Goal: Use online tool/utility

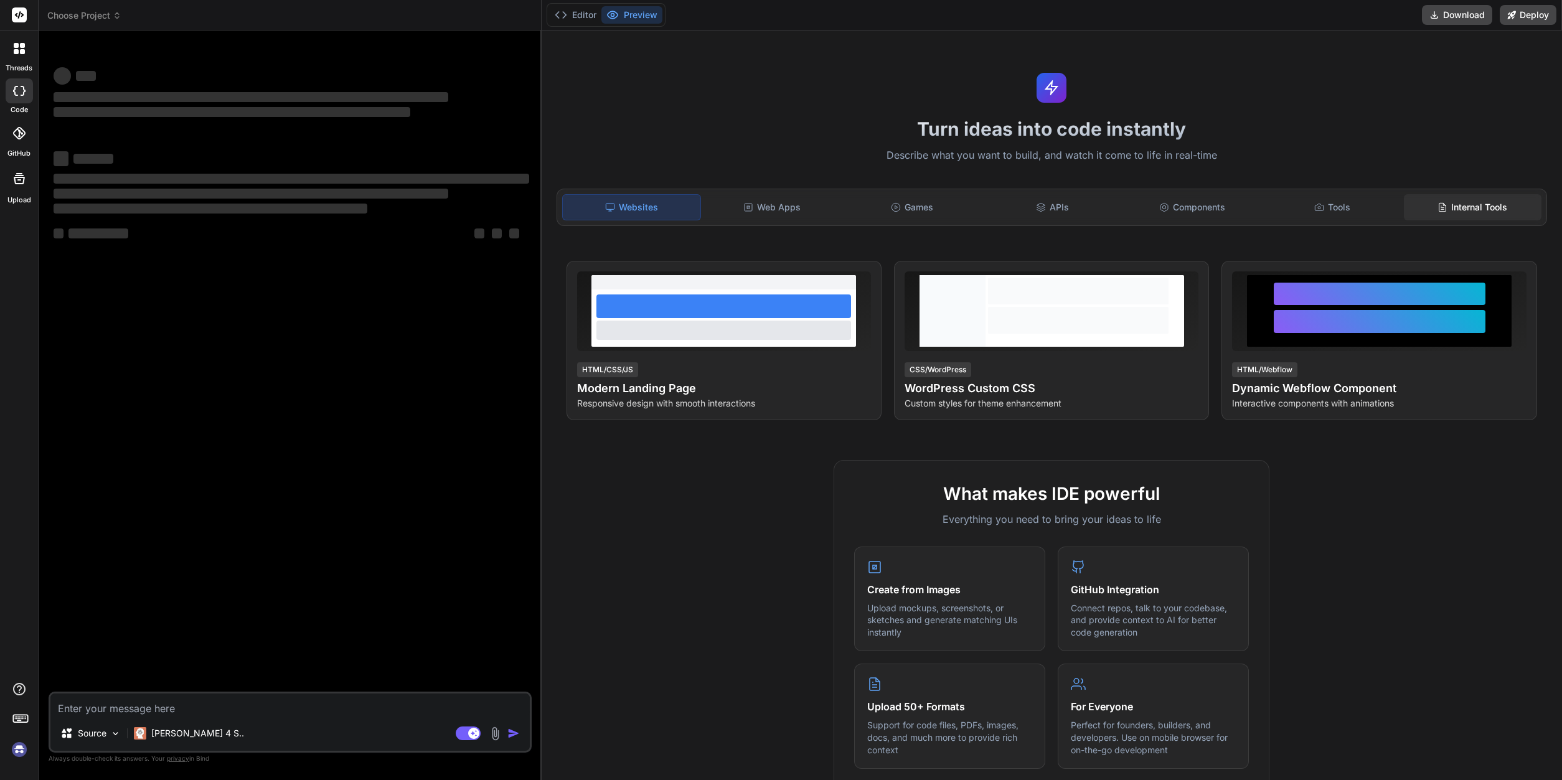
drag, startPoint x: 1487, startPoint y: 190, endPoint x: 1487, endPoint y: 199, distance: 8.7
click at [1487, 192] on div "Websites Web Apps Games APIs Components Tools Internal Tools" at bounding box center [1051, 207] width 990 height 37
click at [1483, 207] on div "Internal Tools" at bounding box center [1473, 207] width 138 height 26
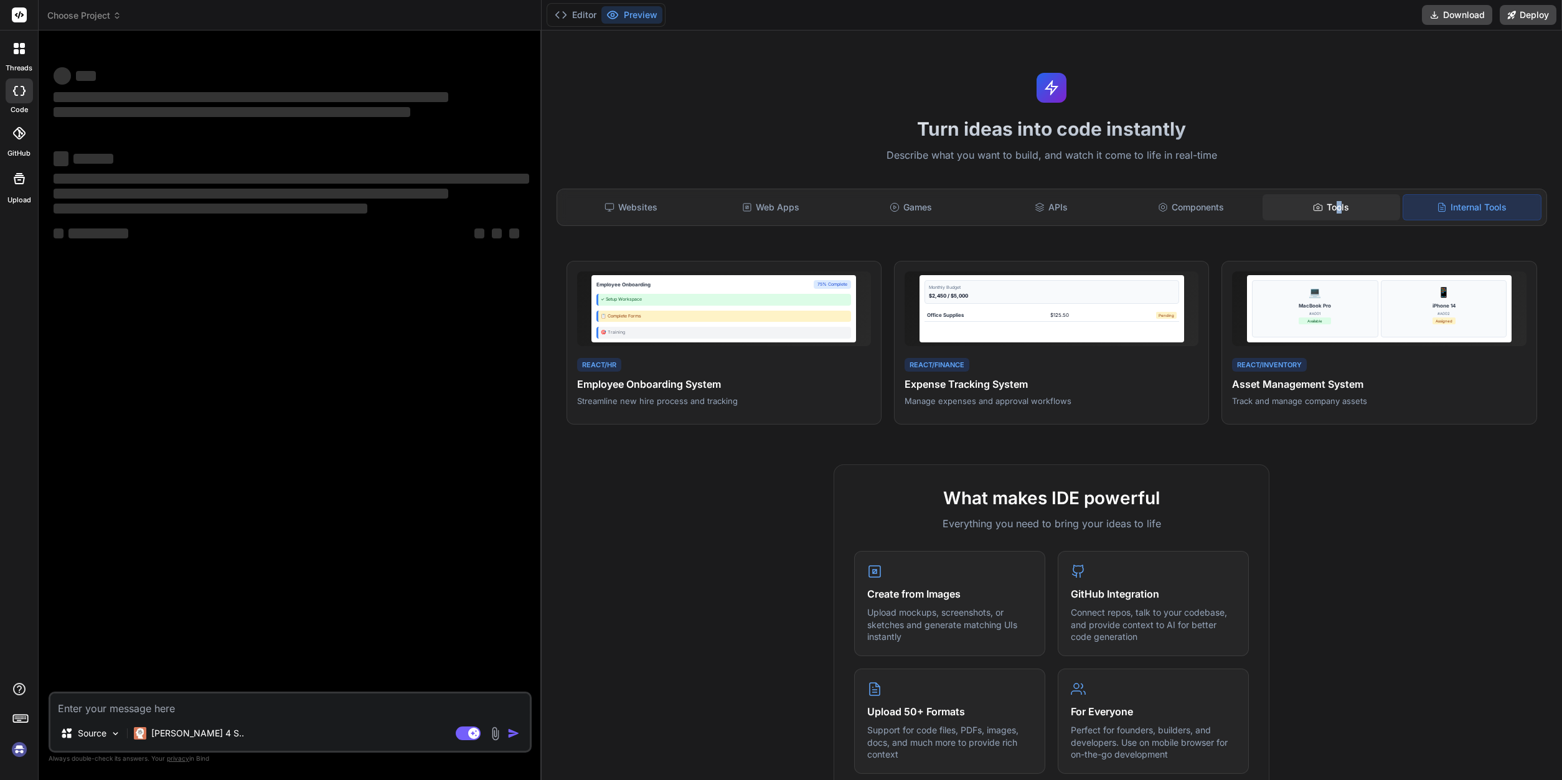
click at [1339, 202] on div "Tools" at bounding box center [1331, 207] width 138 height 26
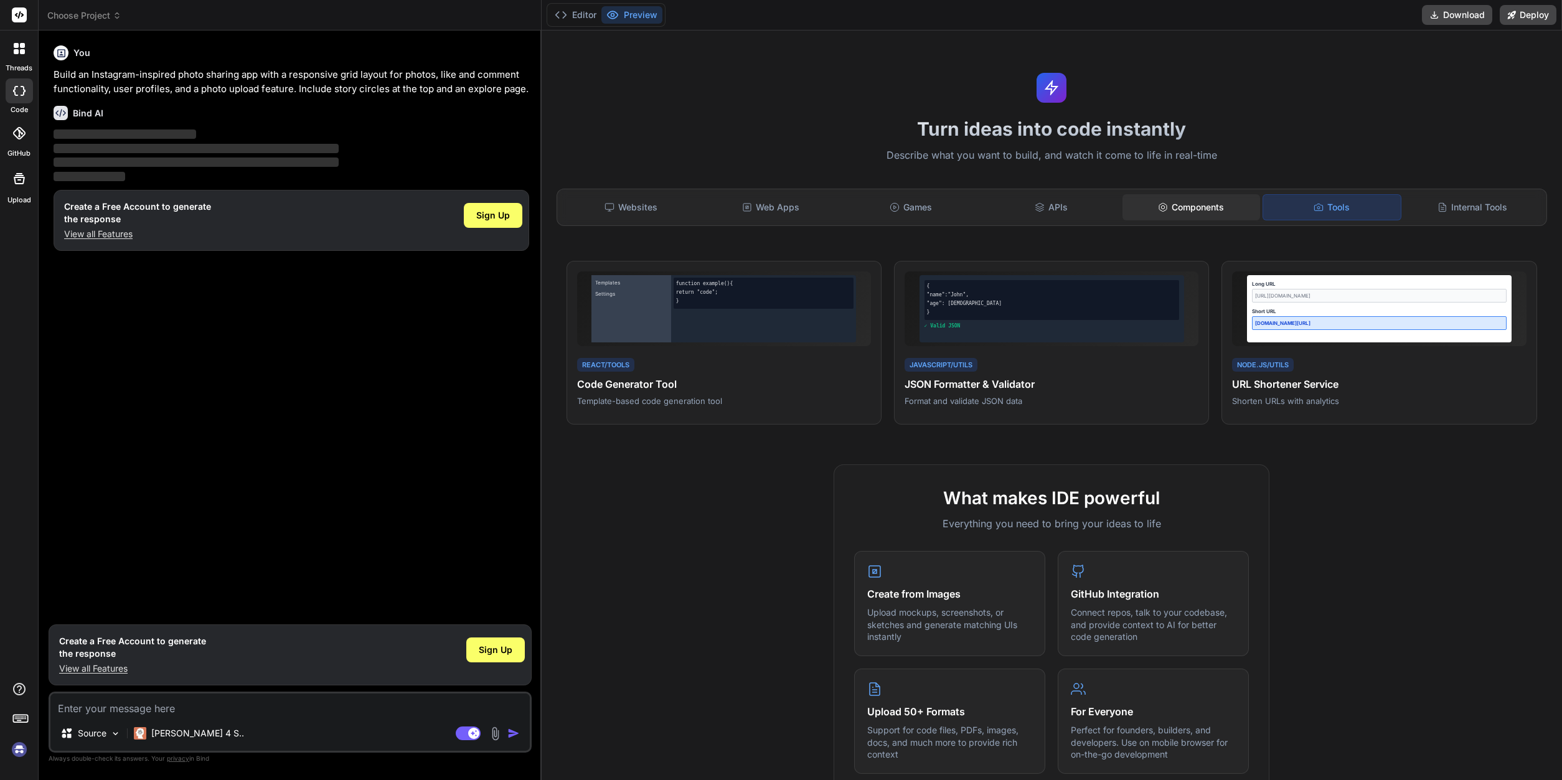
click at [1169, 212] on div "Components" at bounding box center [1191, 207] width 138 height 26
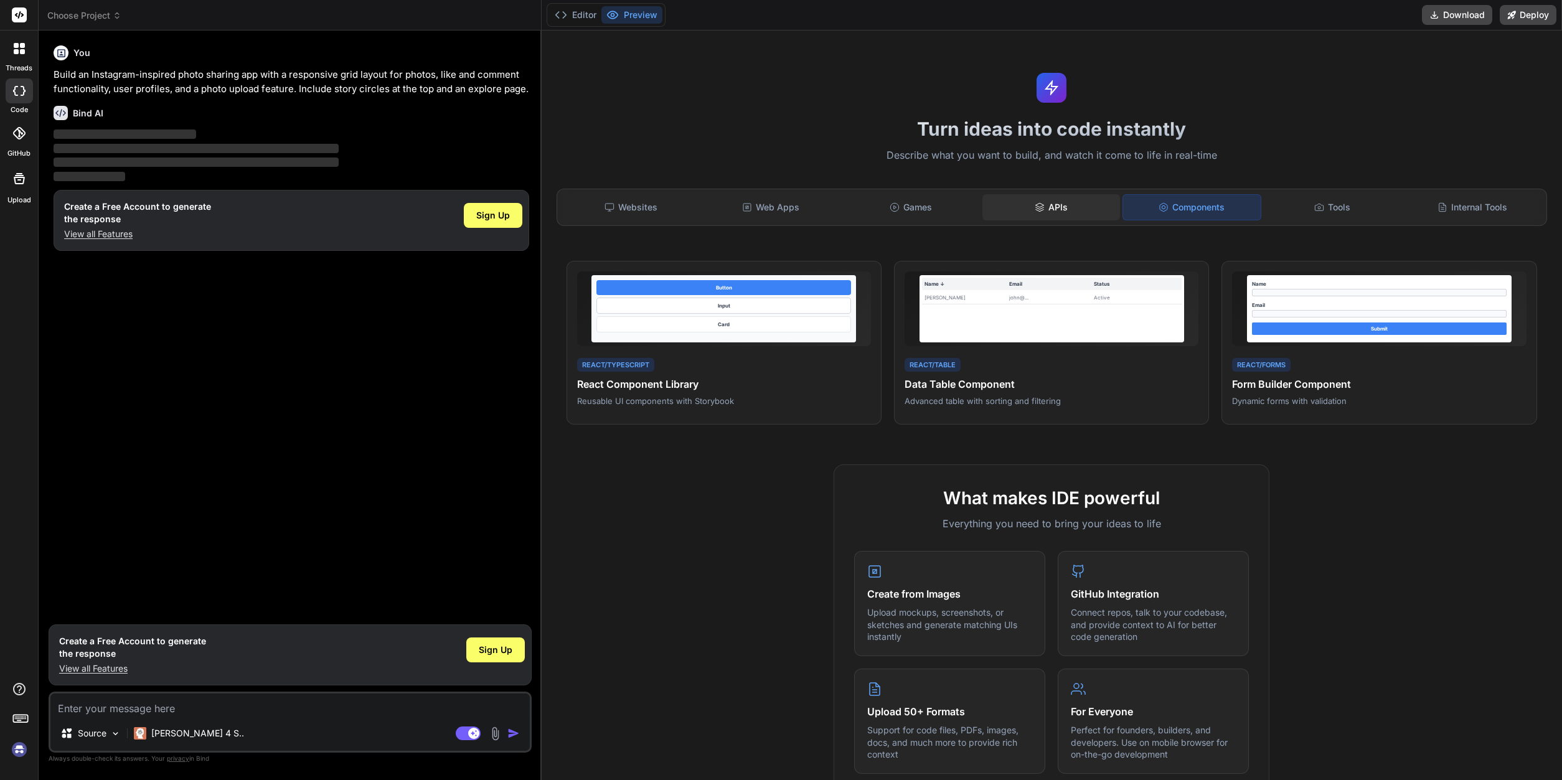
click at [995, 208] on div "APIs" at bounding box center [1051, 207] width 138 height 26
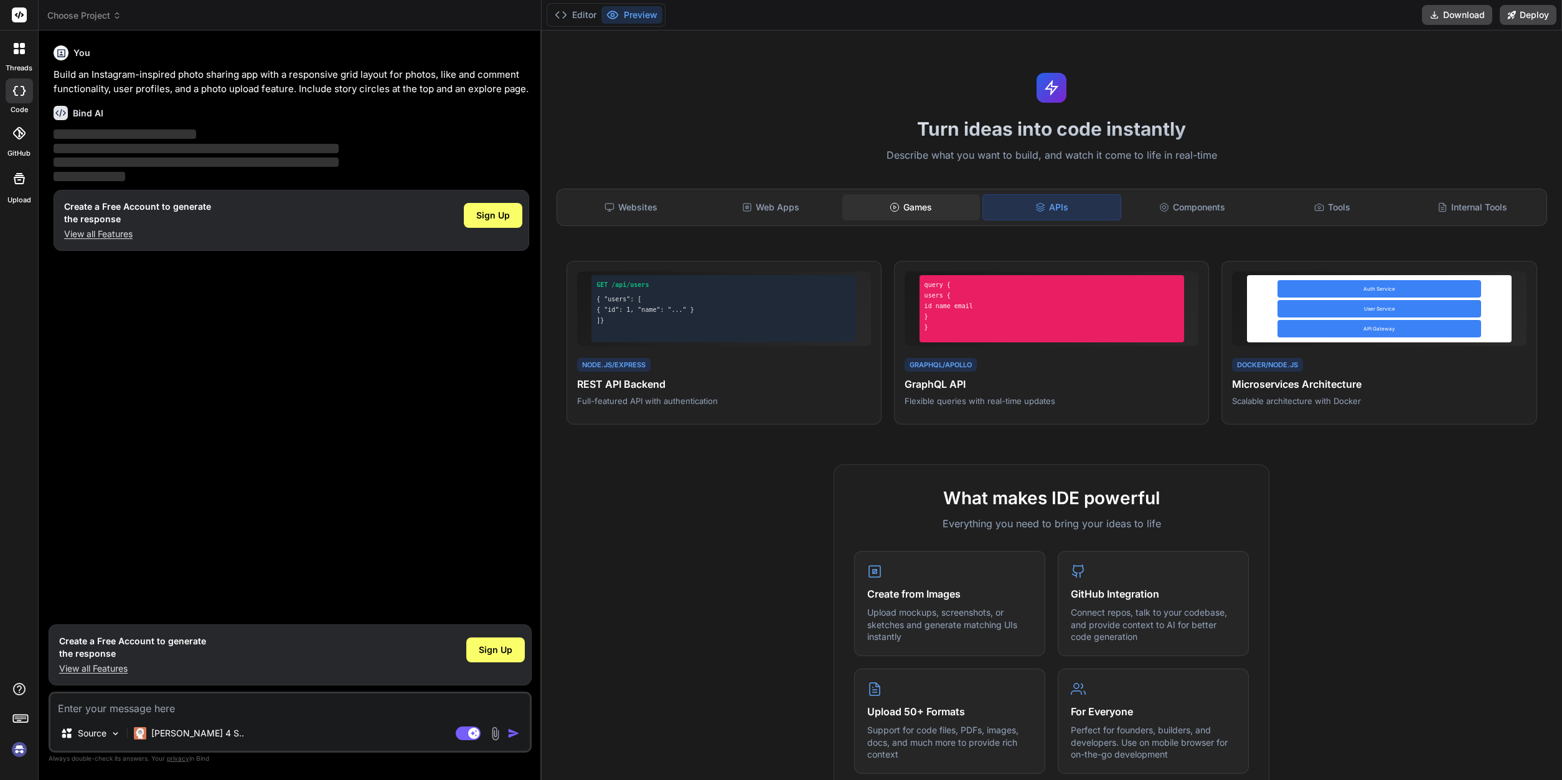
click at [897, 204] on icon at bounding box center [894, 207] width 10 height 10
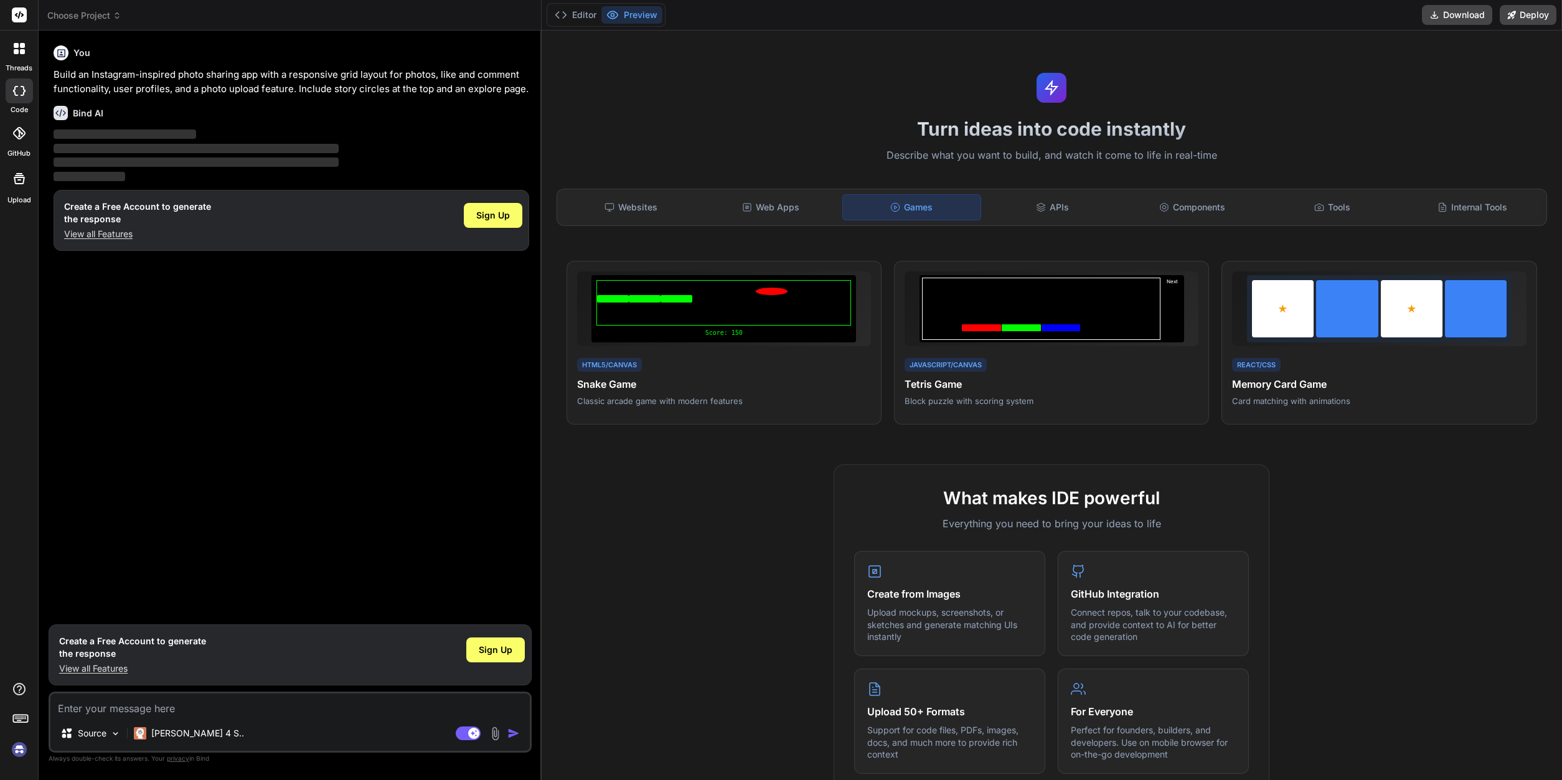
click at [737, 225] on div "Websites Web Apps Games APIs Components Tools Internal Tools" at bounding box center [1051, 207] width 990 height 37
click at [752, 209] on icon at bounding box center [747, 207] width 10 height 10
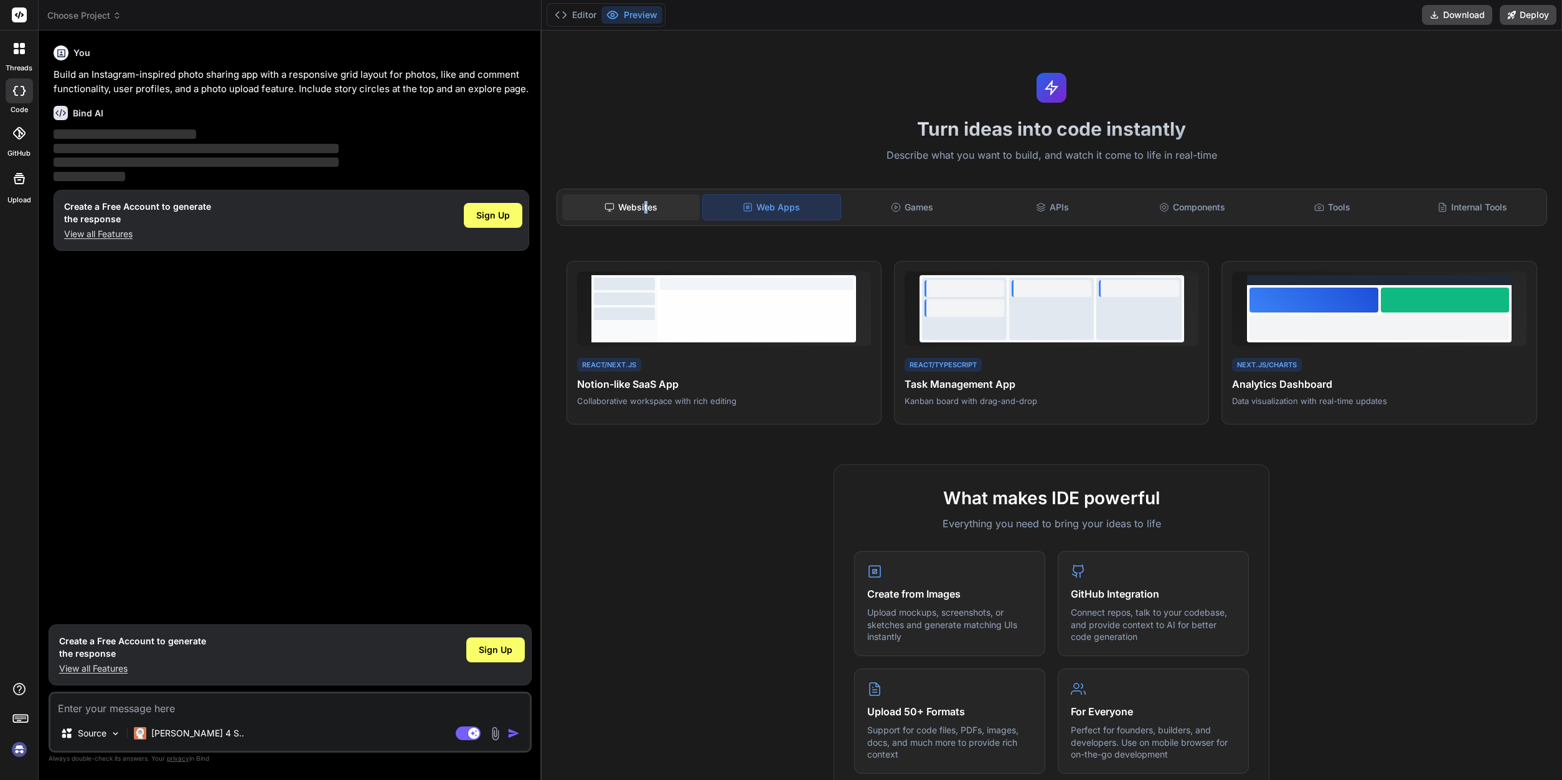
click at [644, 209] on div "Websites" at bounding box center [631, 207] width 138 height 26
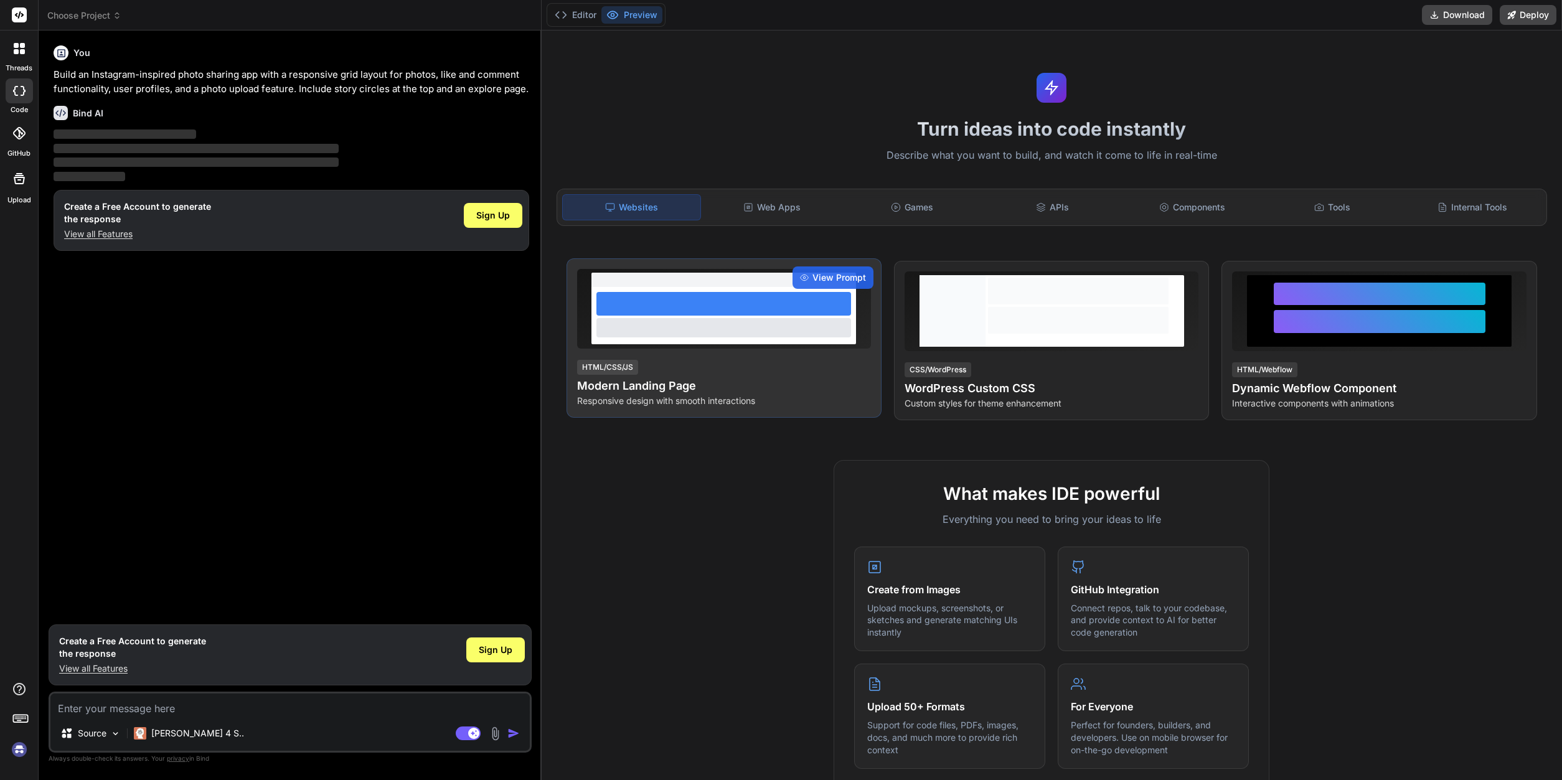
click at [718, 319] on div at bounding box center [723, 327] width 255 height 19
click at [839, 280] on span "View Prompt" at bounding box center [839, 277] width 54 height 12
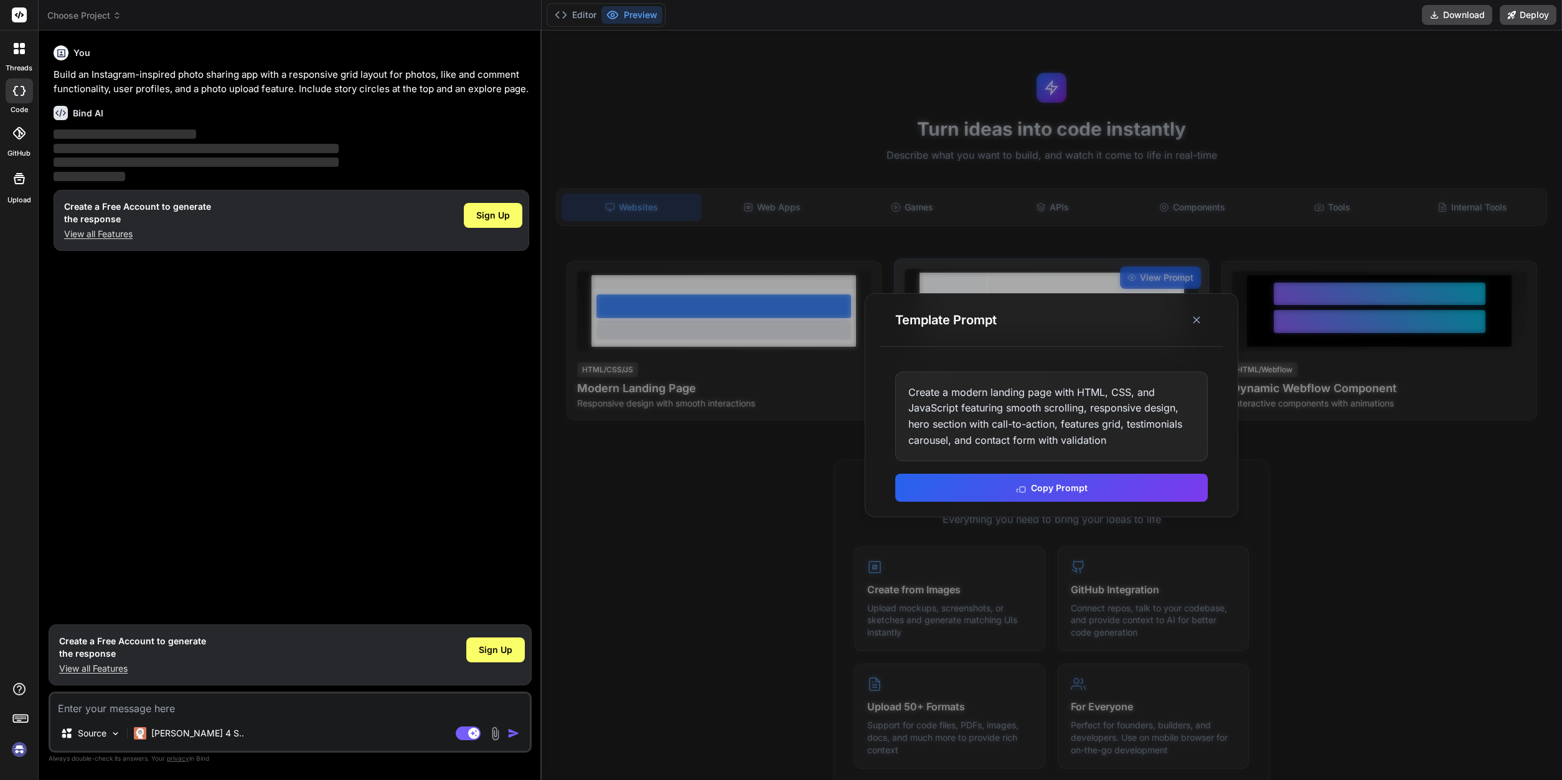
click at [1196, 319] on icon at bounding box center [1196, 320] width 12 height 12
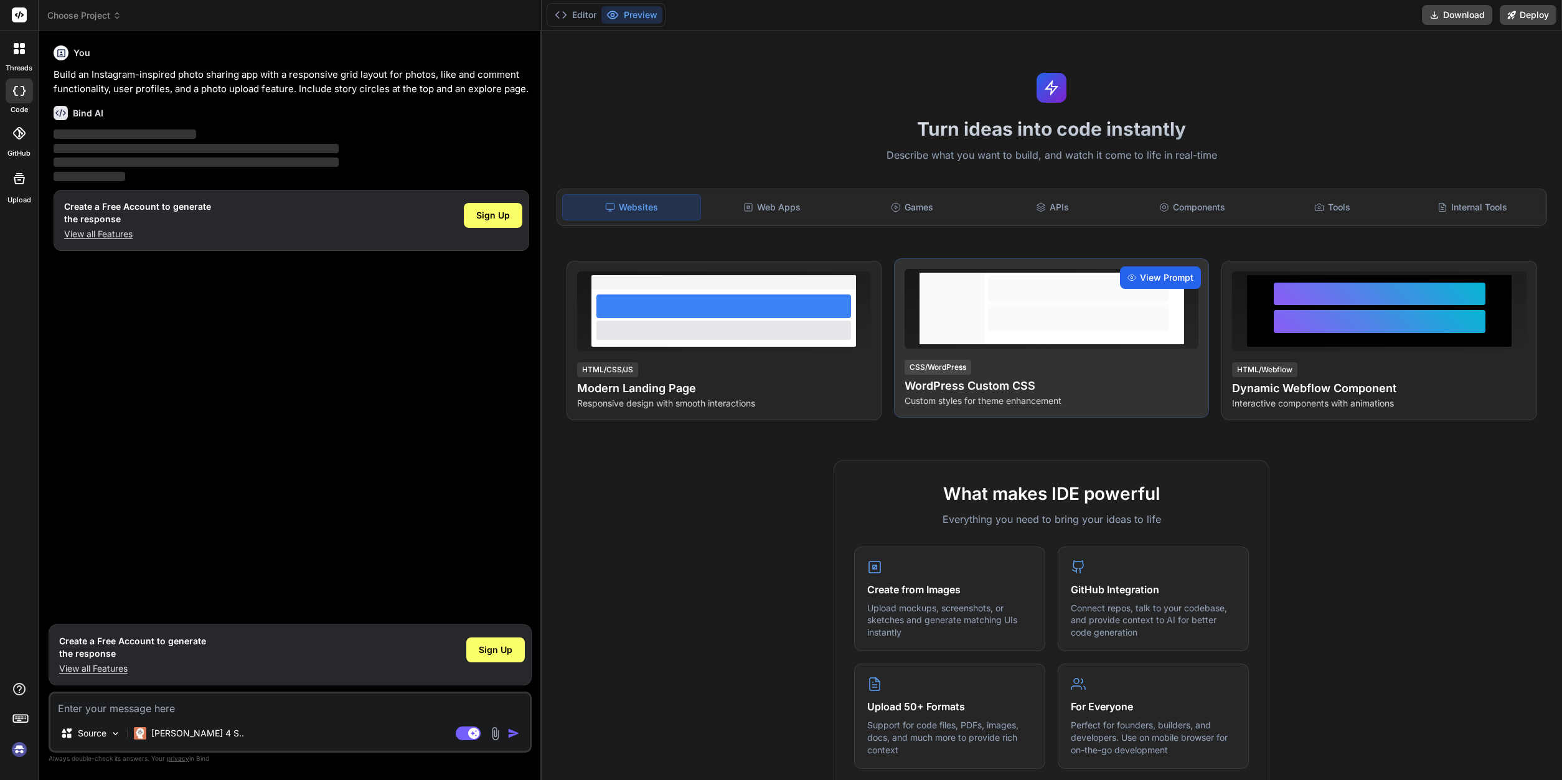
click at [1176, 276] on span "View Prompt" at bounding box center [1167, 277] width 54 height 12
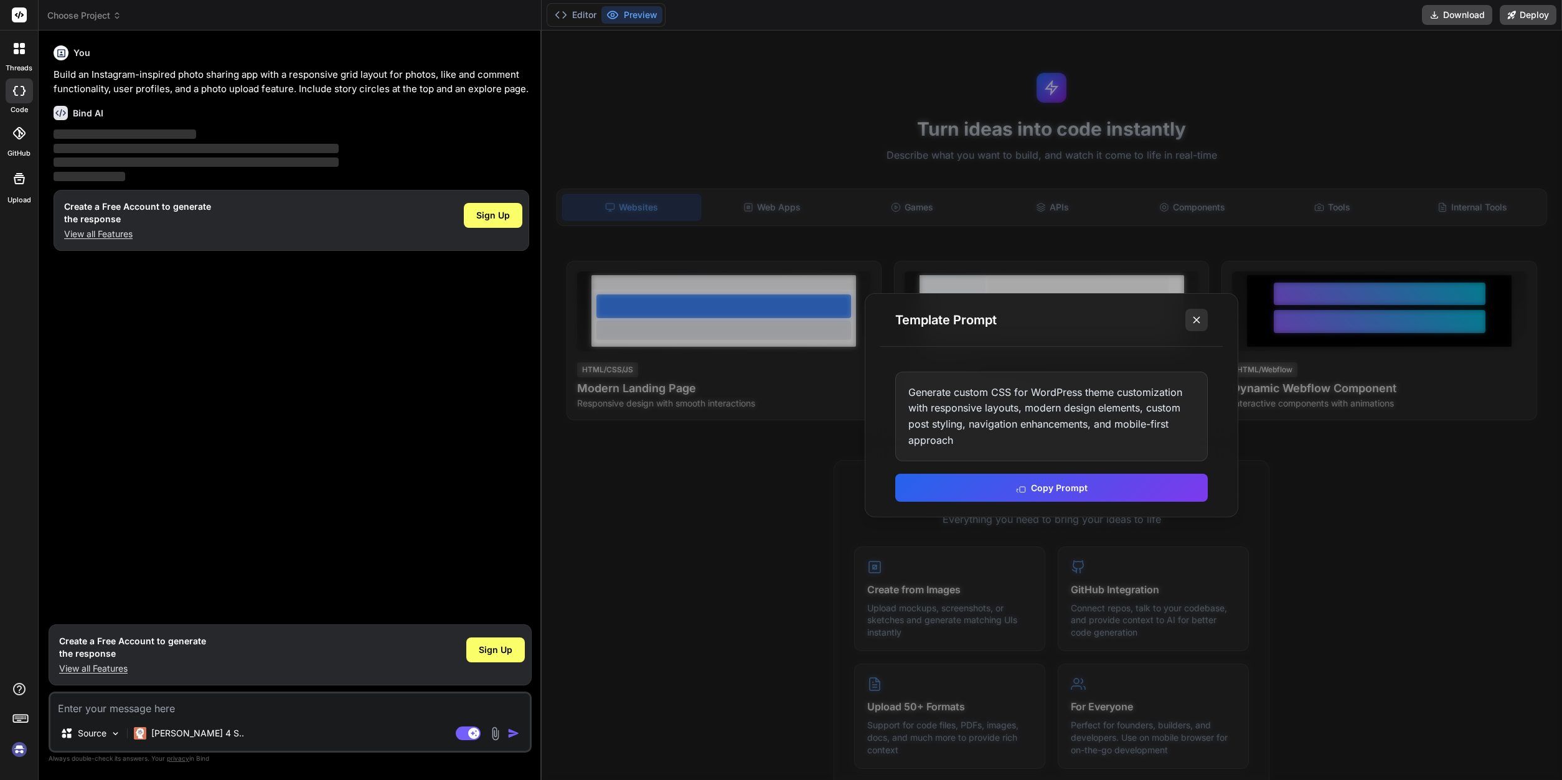
click at [1193, 318] on icon at bounding box center [1196, 320] width 12 height 12
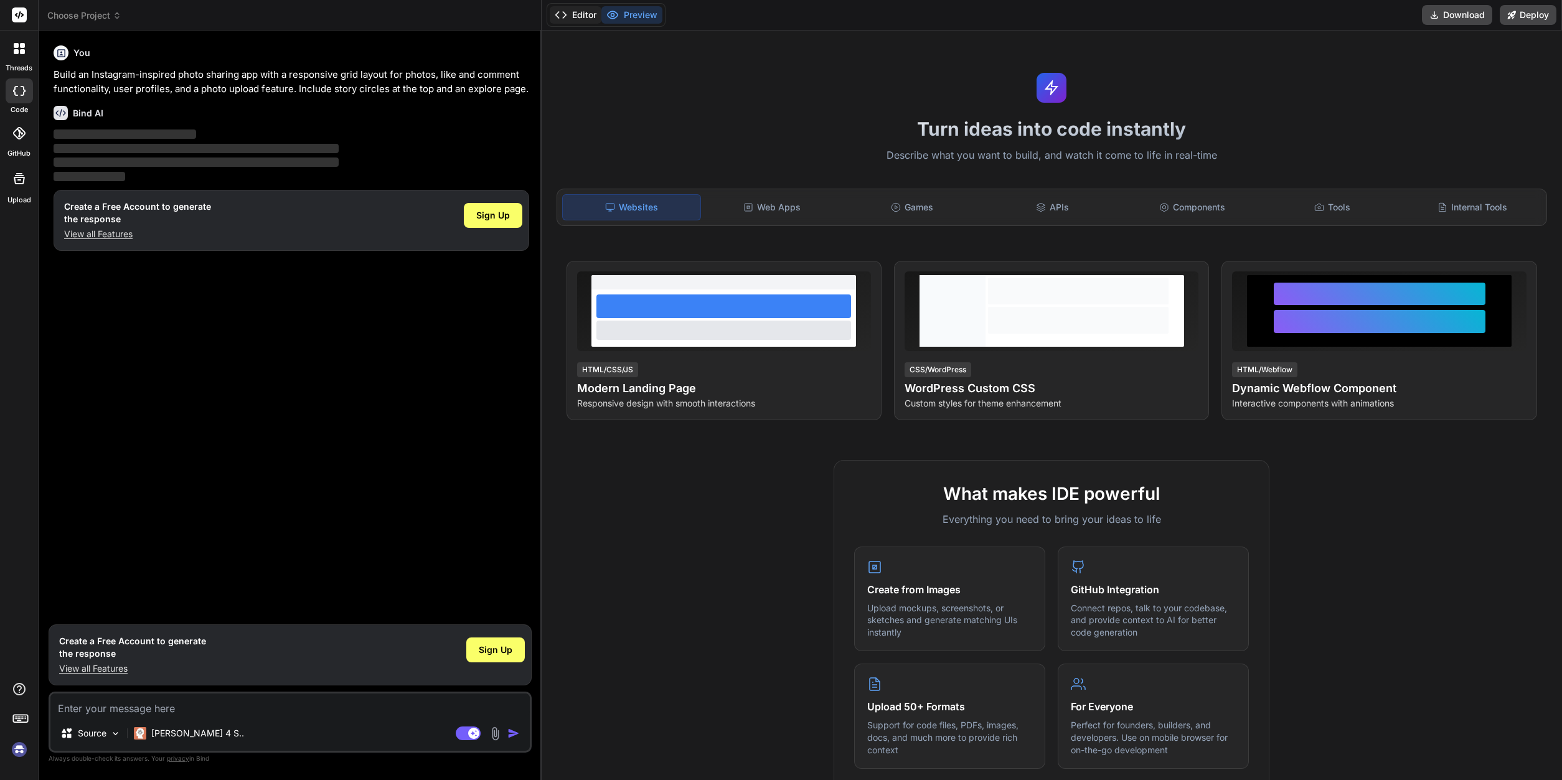
click at [571, 11] on button "Editor" at bounding box center [576, 14] width 52 height 17
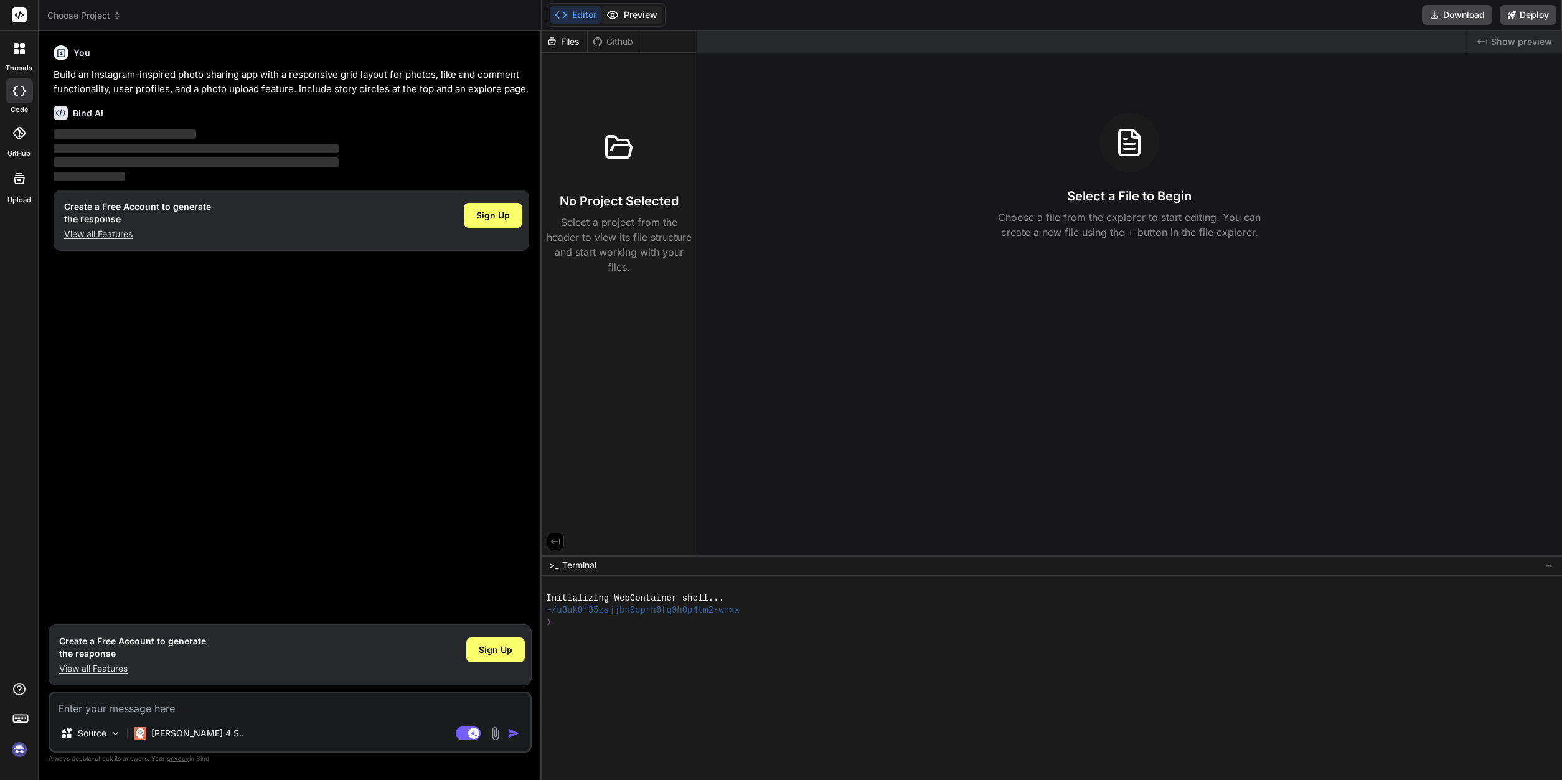
click at [636, 9] on button "Preview" at bounding box center [631, 14] width 61 height 17
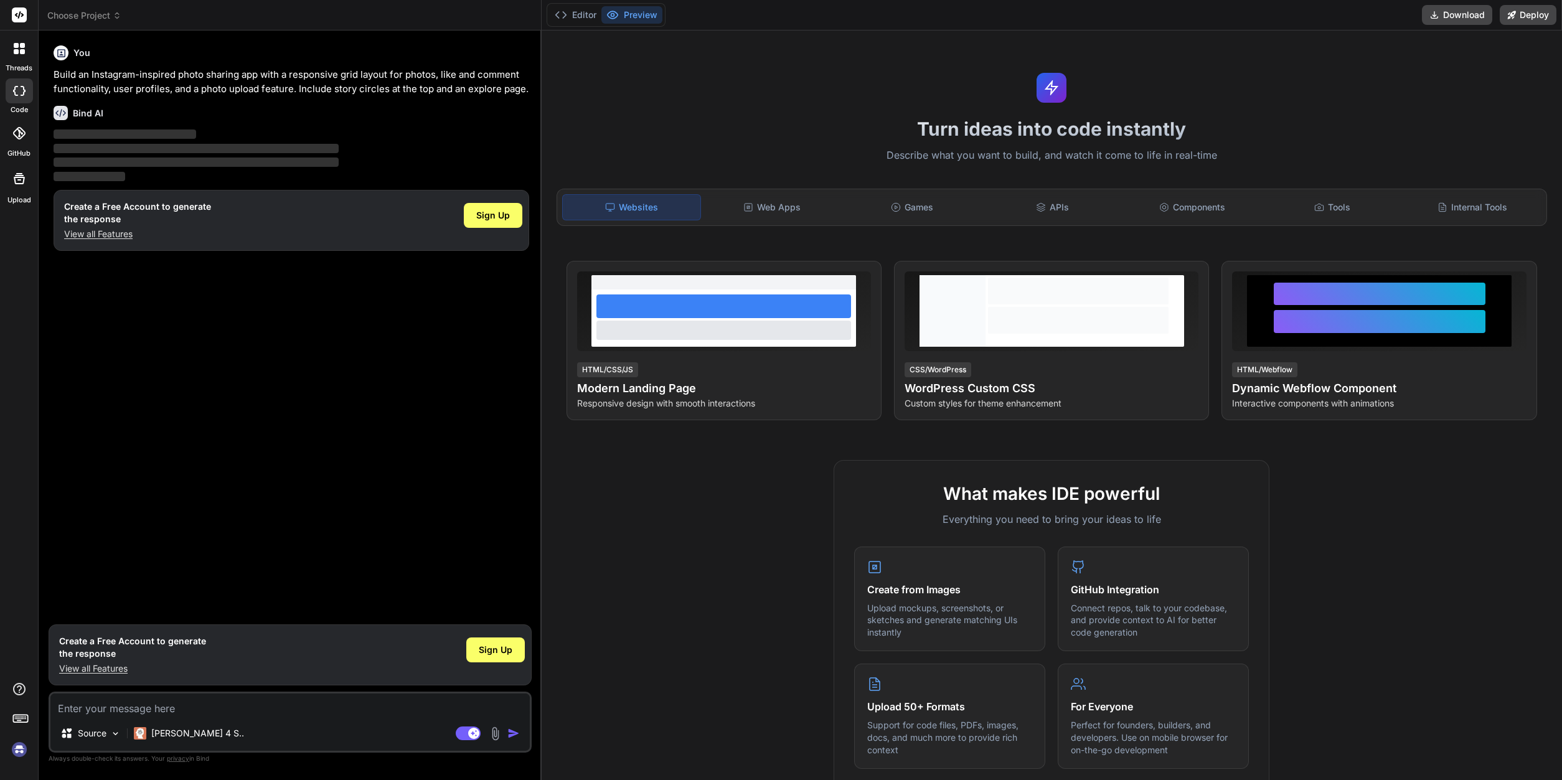
click at [74, 17] on span "Choose Project" at bounding box center [84, 15] width 74 height 12
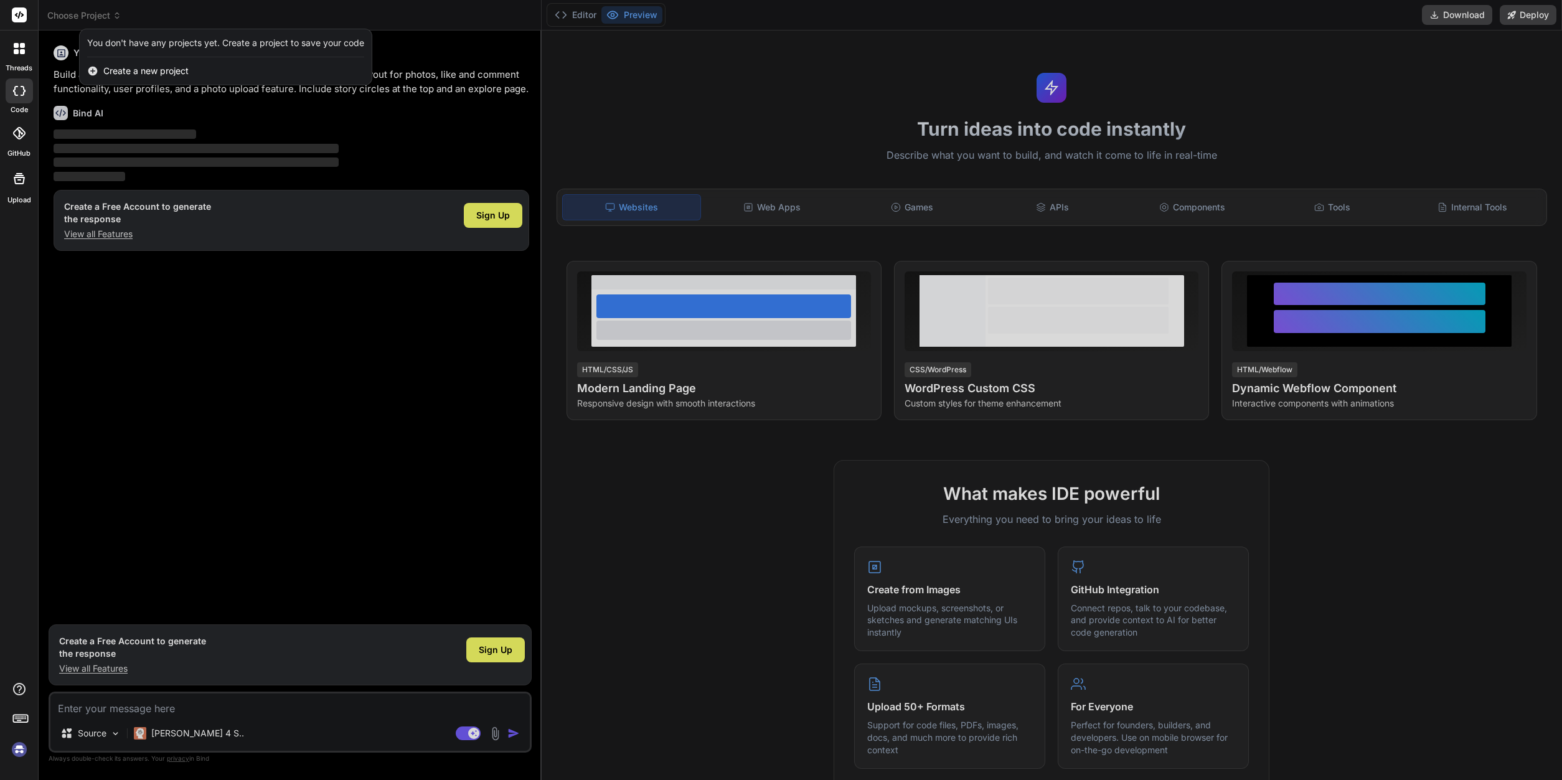
click at [19, 49] on icon at bounding box center [19, 48] width 11 height 11
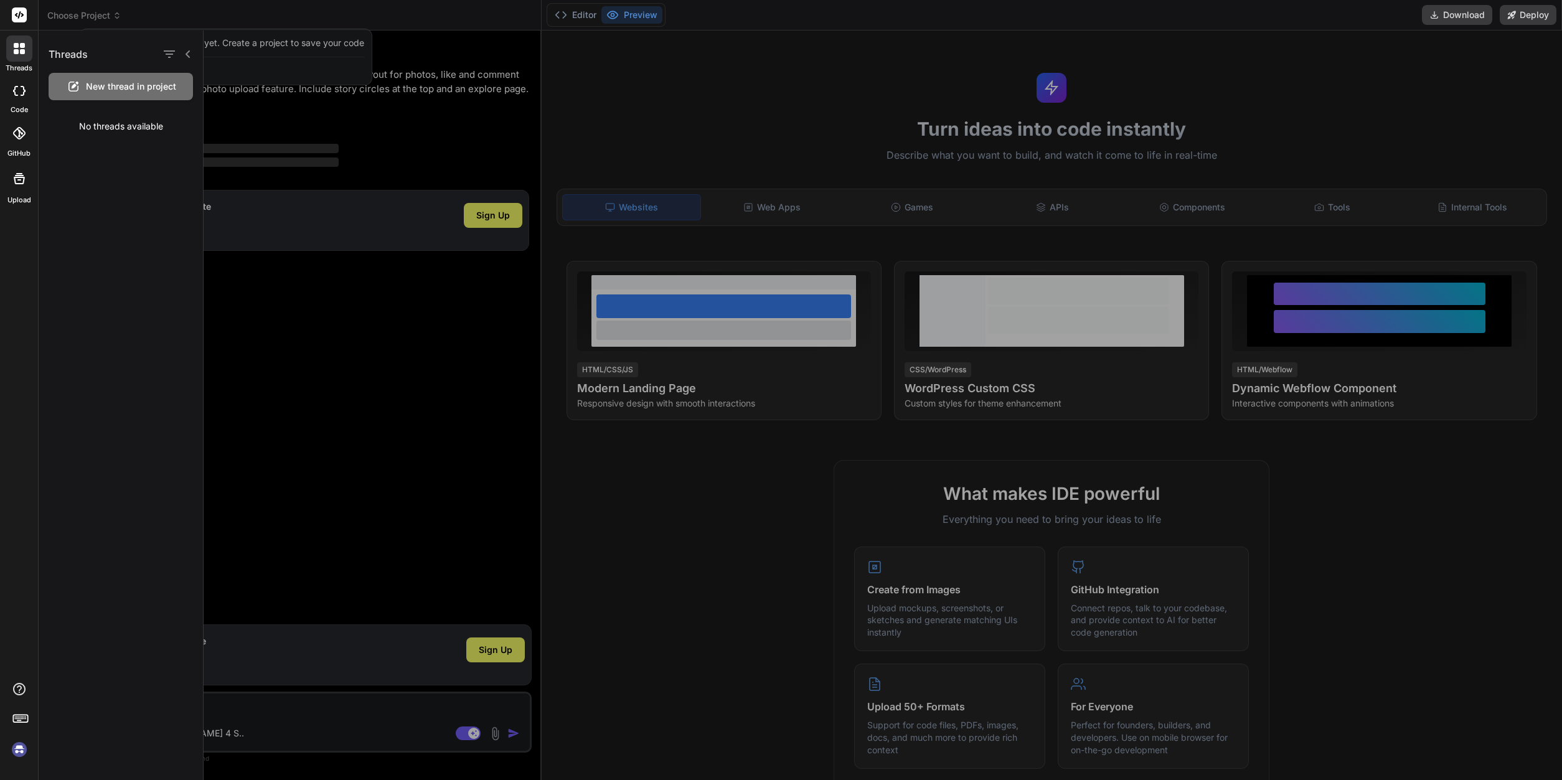
click at [16, 49] on icon at bounding box center [16, 51] width 5 height 5
click at [27, 100] on div at bounding box center [19, 90] width 27 height 25
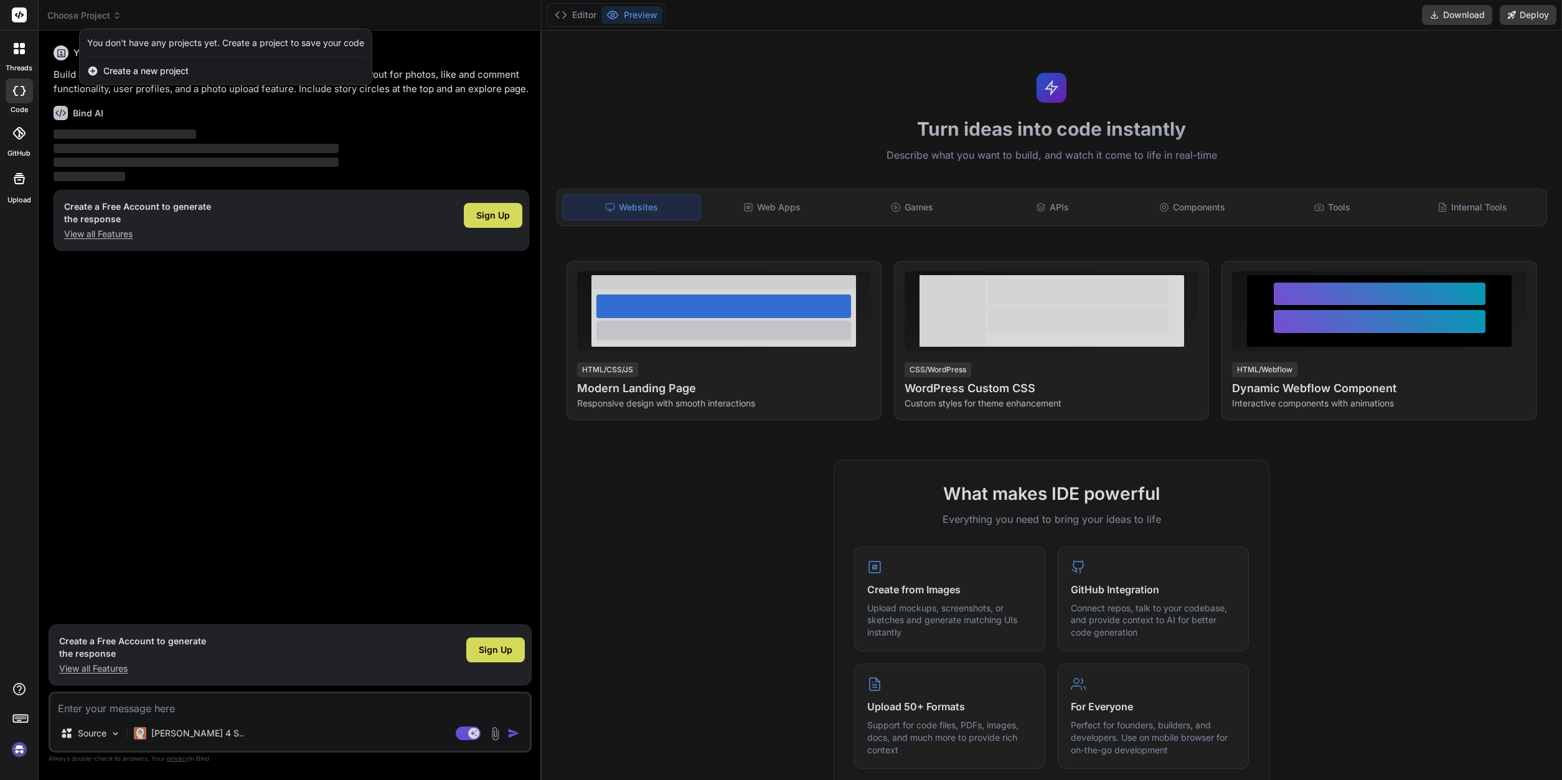
click at [11, 137] on div at bounding box center [19, 133] width 27 height 27
type textarea "x"
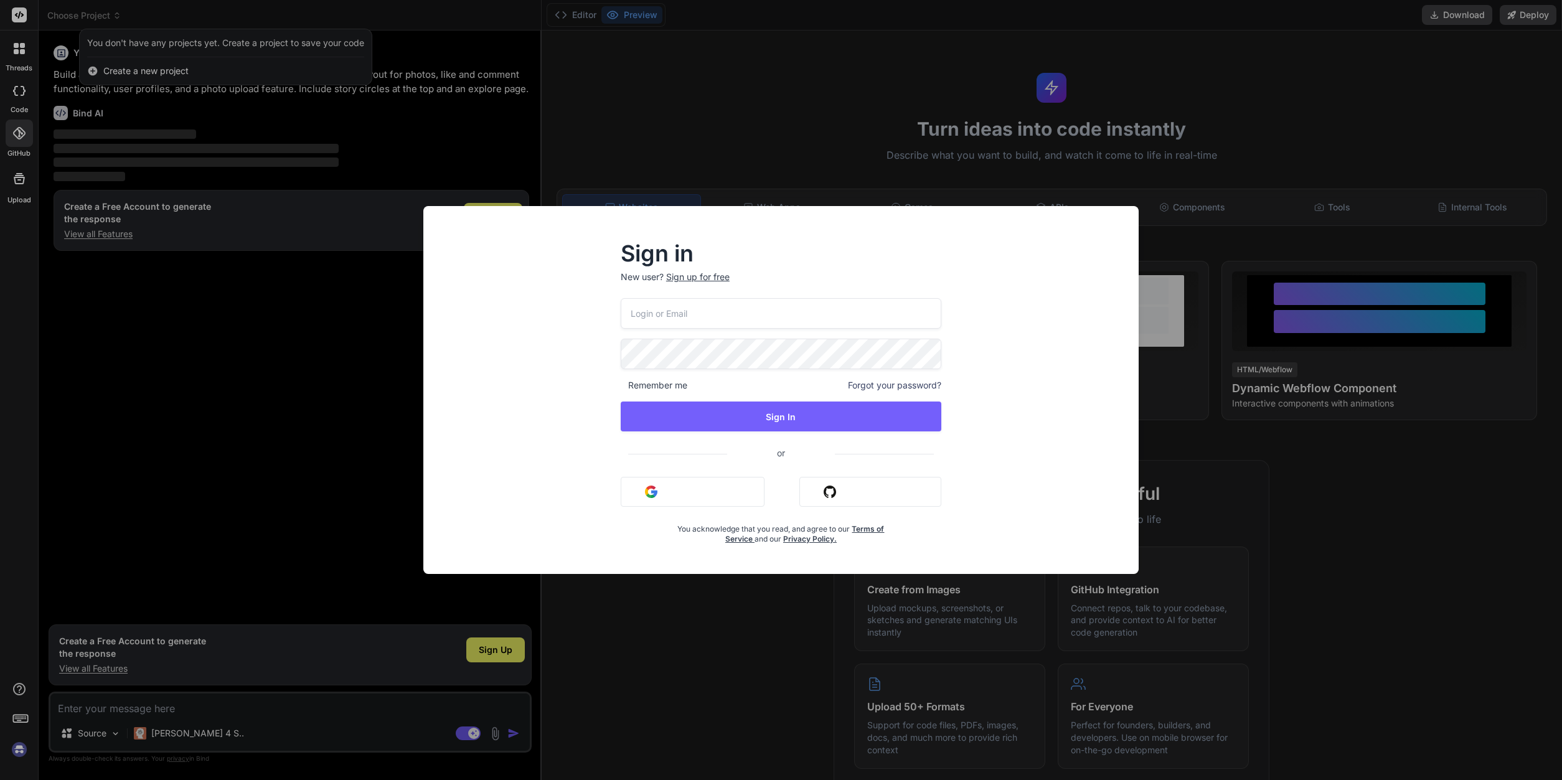
click at [22, 175] on div "Sign in New user? Sign up for free Remember me Forgot your password? Sign In or…" at bounding box center [781, 390] width 1562 height 780
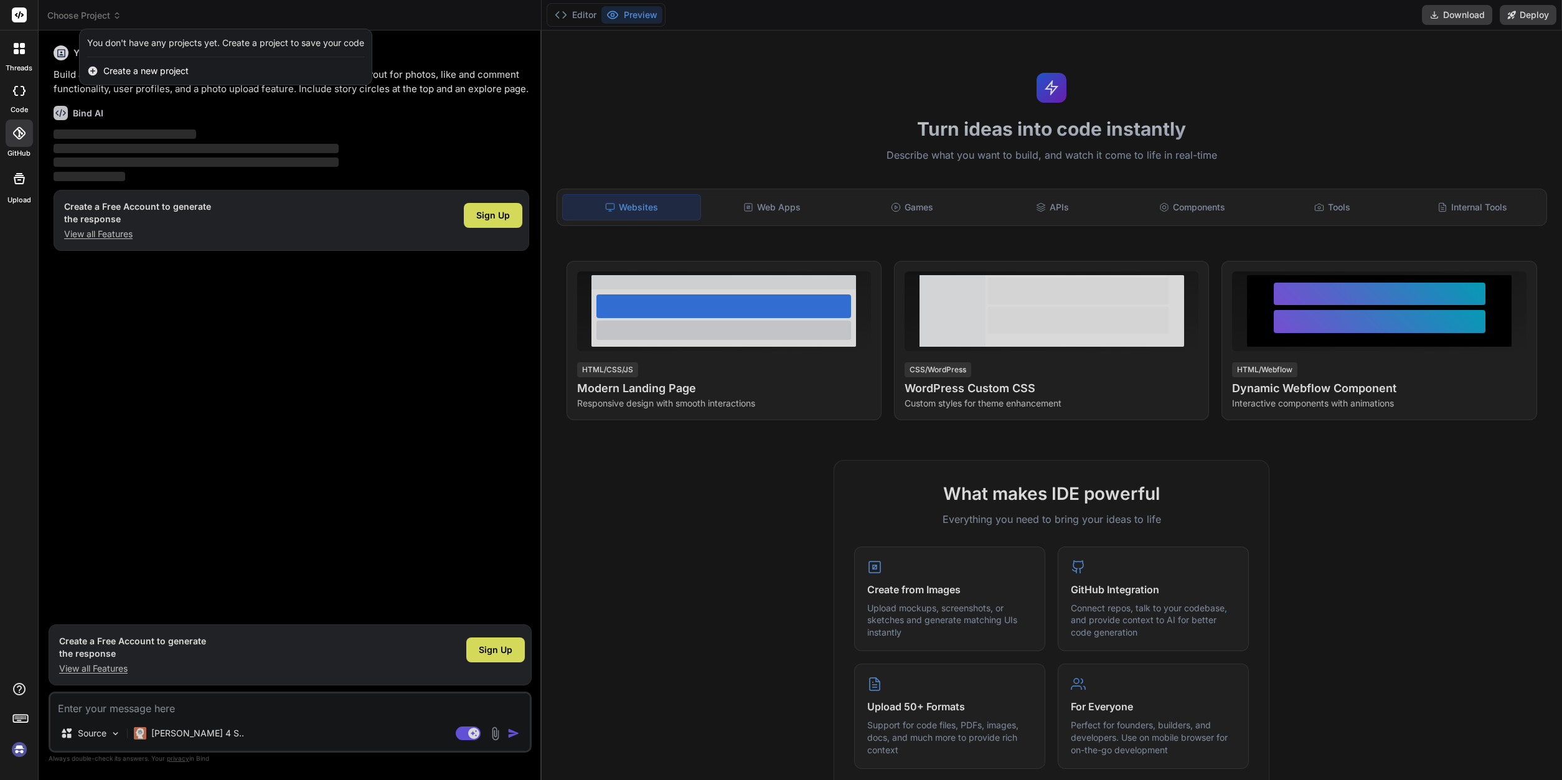
click at [22, 174] on icon at bounding box center [19, 178] width 15 height 15
